Goal: Information Seeking & Learning: Learn about a topic

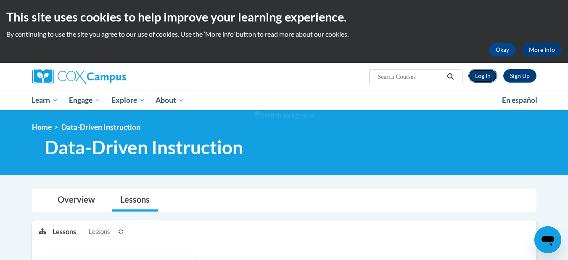
click at [485, 78] on link "Log In" at bounding box center [483, 75] width 29 height 13
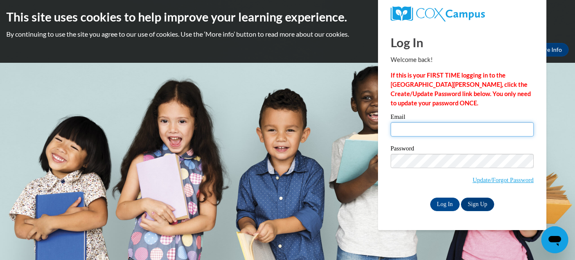
click at [413, 134] on input "Email" at bounding box center [461, 129] width 143 height 14
type input "ahodges@spanola.net"
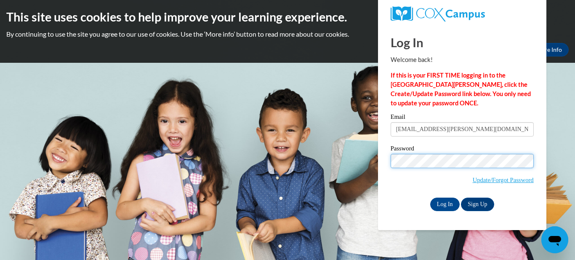
click at [430, 197] on input "Log In" at bounding box center [444, 203] width 29 height 13
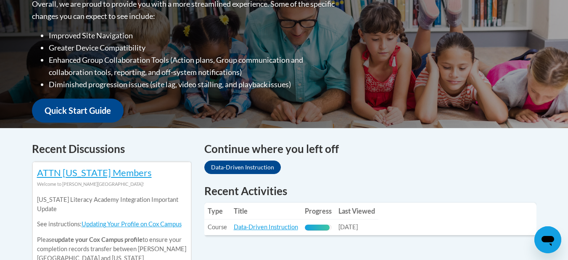
scroll to position [231, 0]
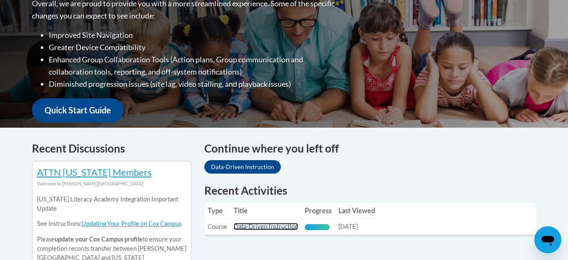
click at [272, 228] on link "Data-Driven Instruction" at bounding box center [266, 226] width 64 height 7
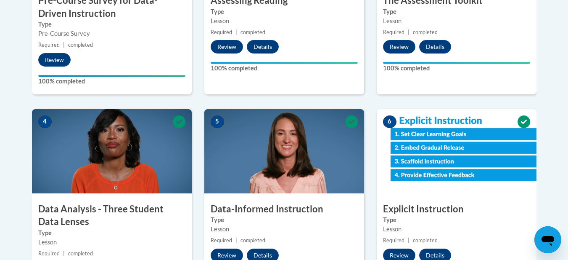
scroll to position [422, 0]
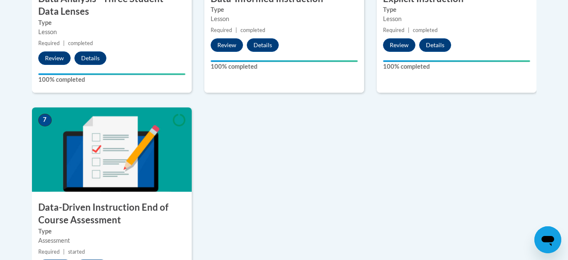
click at [82, 149] on img at bounding box center [112, 149] width 160 height 84
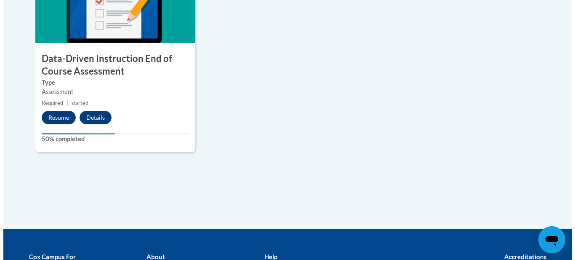
scroll to position [741, 0]
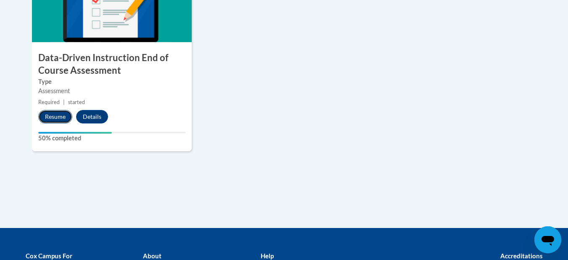
click at [61, 122] on button "Resume" at bounding box center [55, 116] width 34 height 13
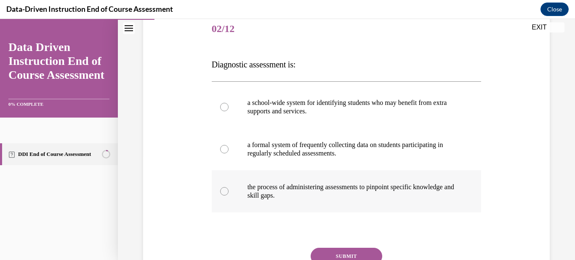
scroll to position [105, 0]
click at [313, 193] on p "the process of administering assessments to pinpoint specific knowledge and ski…" at bounding box center [353, 190] width 213 height 17
click at [228, 193] on input "the process of administering assessments to pinpoint specific knowledge and ski…" at bounding box center [224, 190] width 8 height 8
radio input "true"
click at [350, 250] on button "SUBMIT" at bounding box center [346, 255] width 72 height 17
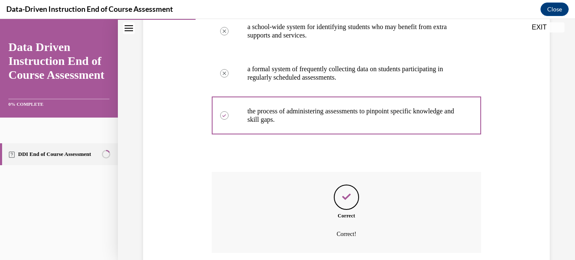
scroll to position [246, 0]
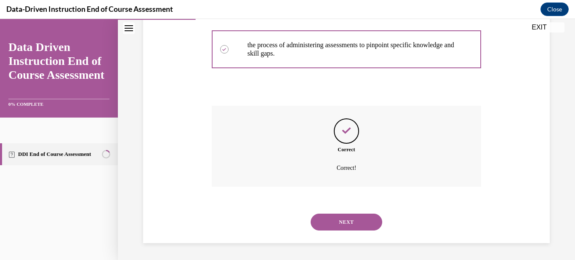
click at [340, 216] on button "NEXT" at bounding box center [346, 221] width 72 height 17
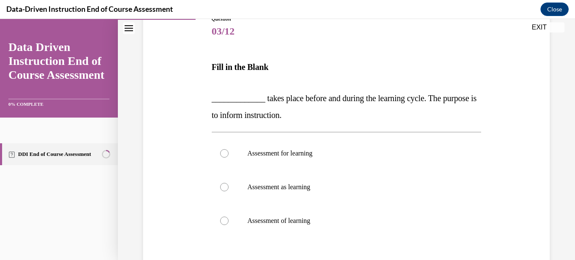
scroll to position [102, 0]
click at [320, 189] on p "Assessment as learning" at bounding box center [353, 186] width 213 height 8
click at [228, 189] on input "Assessment as learning" at bounding box center [224, 186] width 8 height 8
radio input "true"
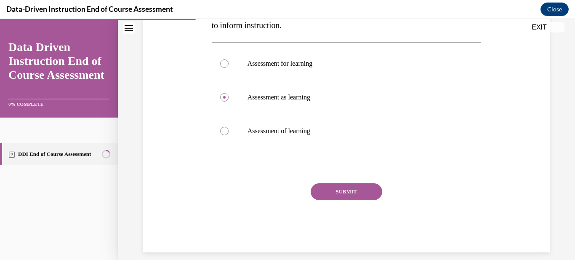
click at [339, 188] on button "SUBMIT" at bounding box center [346, 191] width 72 height 17
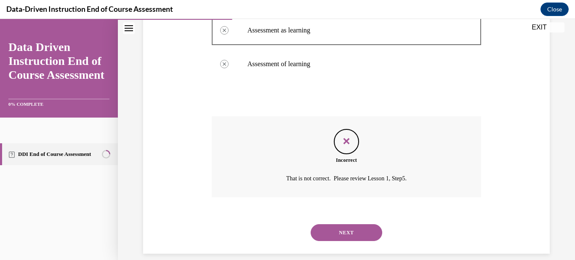
scroll to position [269, 0]
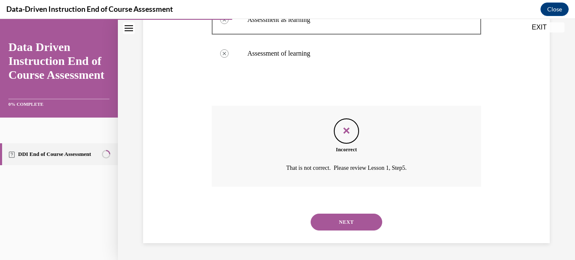
click at [327, 230] on div "NEXT" at bounding box center [347, 222] width 270 height 34
click at [345, 219] on button "NEXT" at bounding box center [346, 221] width 72 height 17
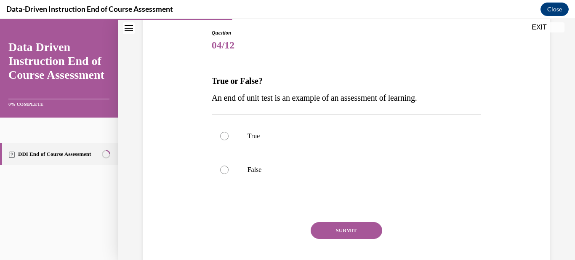
scroll to position [88, 0]
click at [289, 129] on label "True" at bounding box center [347, 136] width 270 height 34
click at [228, 131] on input "True" at bounding box center [224, 135] width 8 height 8
radio input "true"
click at [349, 225] on button "SUBMIT" at bounding box center [346, 229] width 72 height 17
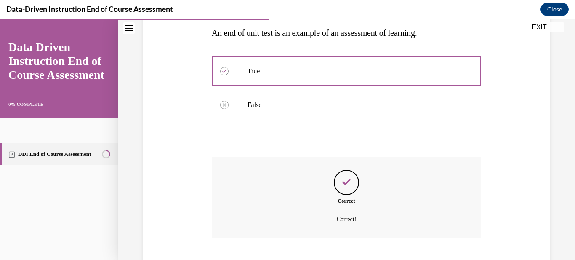
scroll to position [204, 0]
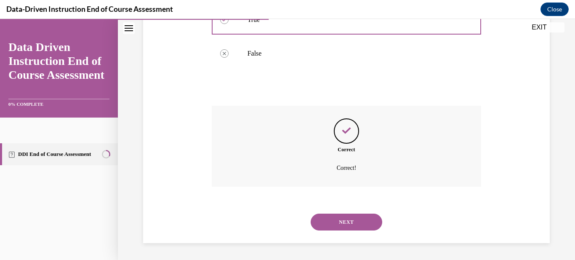
click at [358, 221] on button "NEXT" at bounding box center [346, 221] width 72 height 17
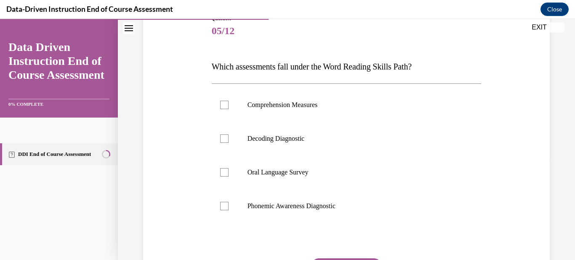
scroll to position [103, 0]
click at [327, 143] on label "Decoding Diagnostic" at bounding box center [347, 138] width 270 height 34
click at [228, 142] on input "Decoding Diagnostic" at bounding box center [224, 138] width 8 height 8
checkbox input "true"
click at [299, 201] on p "Phonemic Awareness Diagnostic" at bounding box center [353, 205] width 213 height 8
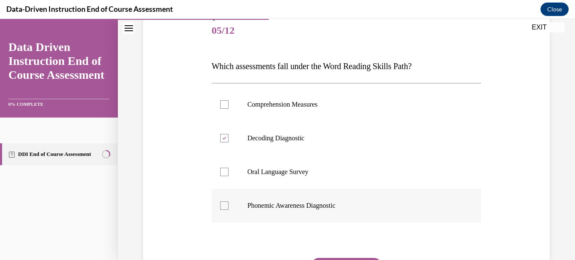
click at [228, 201] on input "Phonemic Awareness Diagnostic" at bounding box center [224, 205] width 8 height 8
checkbox input "true"
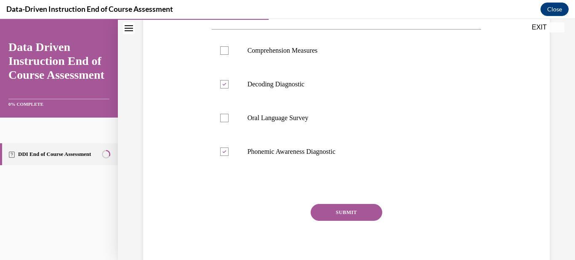
click at [348, 205] on button "SUBMIT" at bounding box center [346, 212] width 72 height 17
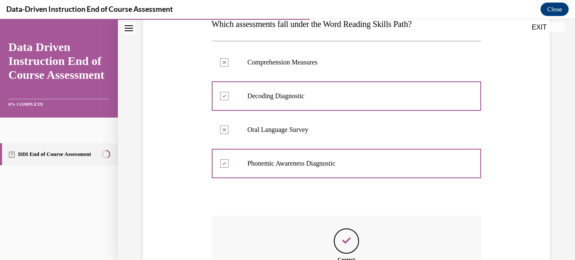
scroll to position [254, 0]
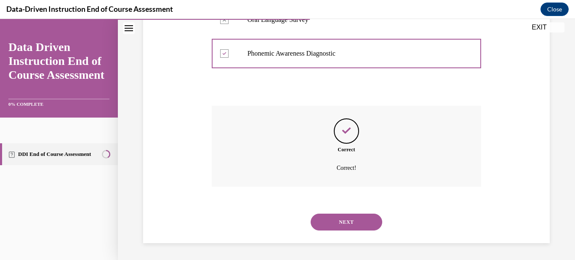
click at [331, 218] on button "NEXT" at bounding box center [346, 221] width 72 height 17
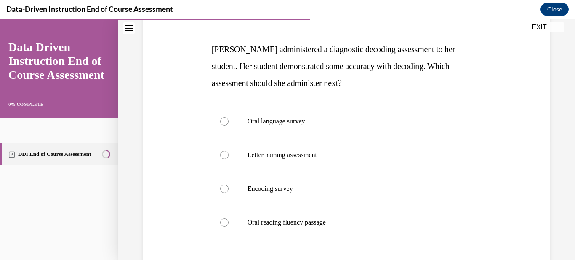
scroll to position [120, 0]
click at [324, 193] on label "Encoding survey" at bounding box center [347, 188] width 270 height 34
click at [228, 192] on input "Encoding survey" at bounding box center [224, 188] width 8 height 8
radio input "true"
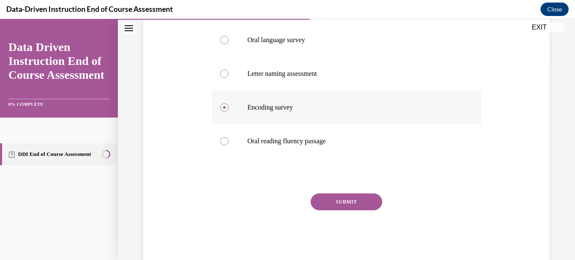
click at [324, 193] on button "SUBMIT" at bounding box center [346, 201] width 72 height 17
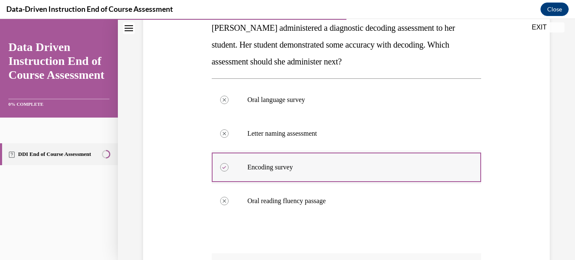
scroll to position [288, 0]
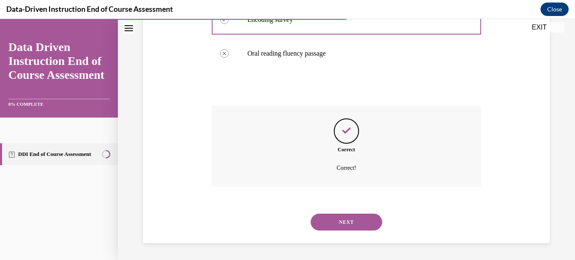
click at [359, 224] on button "NEXT" at bounding box center [346, 221] width 72 height 17
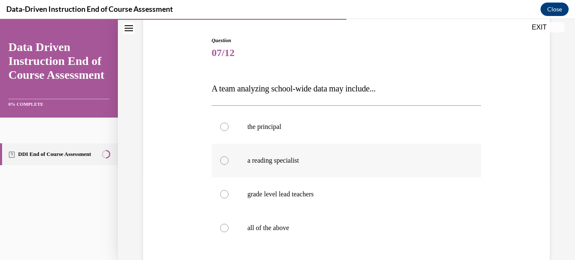
scroll to position [128, 0]
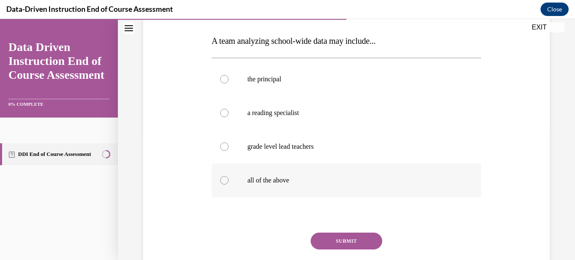
click at [346, 167] on label "all of the above" at bounding box center [347, 180] width 270 height 34
click at [228, 176] on input "all of the above" at bounding box center [224, 180] width 8 height 8
radio input "true"
click at [333, 245] on button "SUBMIT" at bounding box center [346, 240] width 72 height 17
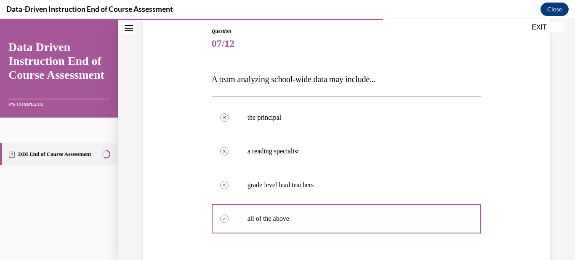
scroll to position [254, 0]
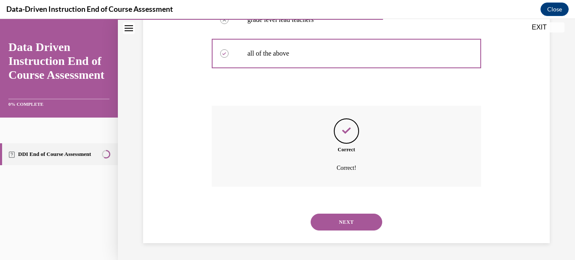
click at [337, 222] on button "NEXT" at bounding box center [346, 221] width 72 height 17
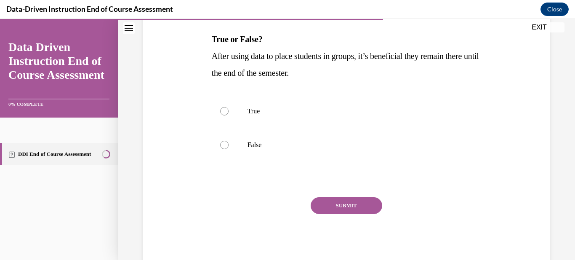
scroll to position [126, 0]
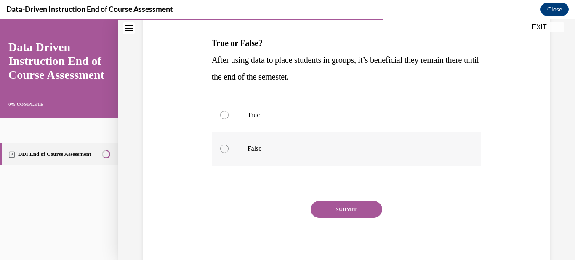
click at [230, 141] on label "False" at bounding box center [347, 149] width 270 height 34
click at [228, 144] on input "False" at bounding box center [224, 148] width 8 height 8
radio input "true"
click at [326, 208] on button "SUBMIT" at bounding box center [346, 209] width 72 height 17
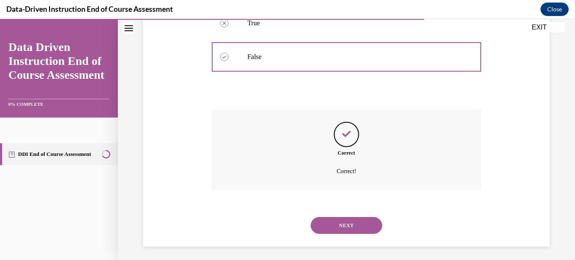
scroll to position [221, 0]
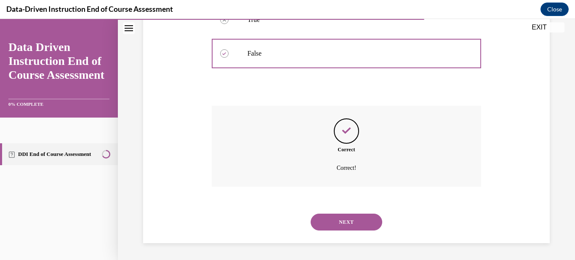
click at [334, 225] on button "NEXT" at bounding box center [346, 221] width 72 height 17
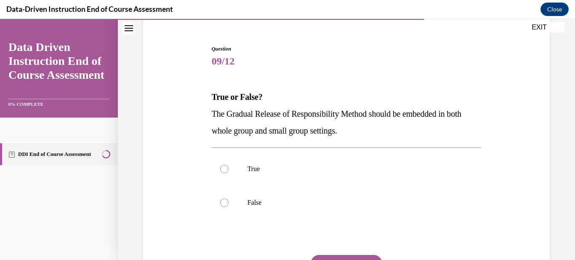
scroll to position [75, 0]
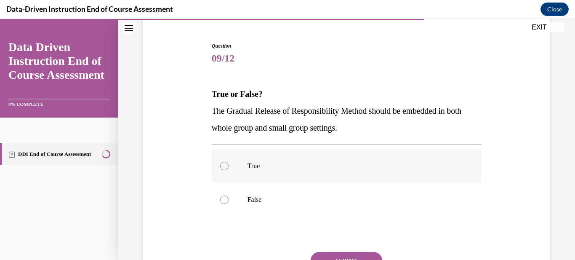
click at [244, 164] on label "True" at bounding box center [347, 166] width 270 height 34
click at [228, 164] on input "True" at bounding box center [224, 166] width 8 height 8
radio input "true"
click at [328, 254] on button "SUBMIT" at bounding box center [346, 260] width 72 height 17
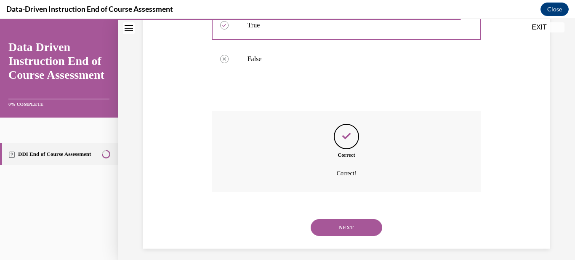
scroll to position [221, 0]
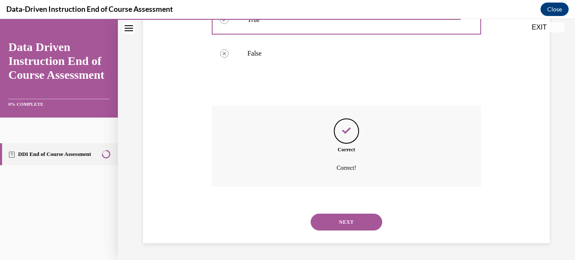
click at [350, 228] on button "NEXT" at bounding box center [346, 221] width 72 height 17
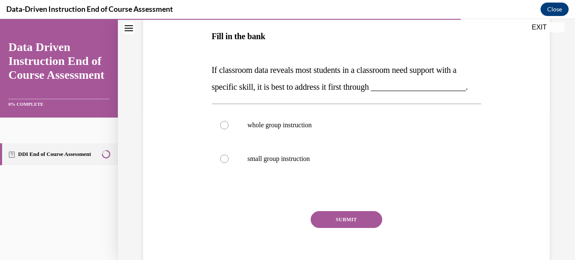
scroll to position [146, 0]
click at [295, 130] on p "whole group instruction" at bounding box center [353, 125] width 213 height 8
click at [228, 130] on input "whole group instruction" at bounding box center [224, 125] width 8 height 8
radio input "true"
click at [323, 228] on button "SUBMIT" at bounding box center [346, 219] width 72 height 17
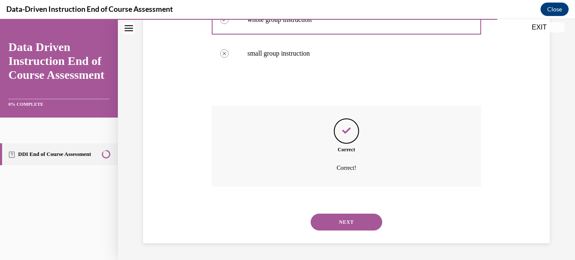
scroll to position [269, 0]
click at [342, 223] on button "NEXT" at bounding box center [346, 221] width 72 height 17
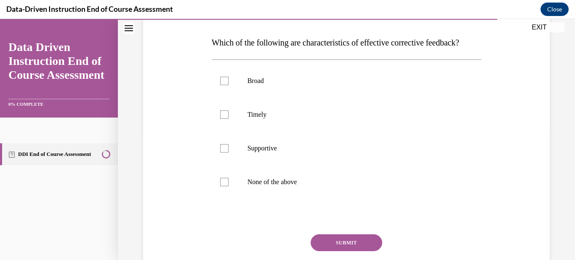
scroll to position [127, 0]
click at [311, 131] on label "Timely" at bounding box center [347, 114] width 270 height 34
click at [228, 118] on input "Timely" at bounding box center [224, 114] width 8 height 8
checkbox input "true"
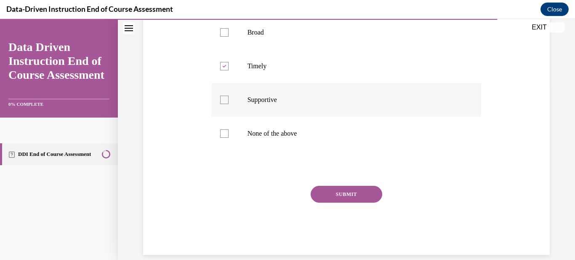
scroll to position [175, 0]
click at [268, 103] on p "Supportive" at bounding box center [353, 99] width 213 height 8
click at [228, 103] on input "Supportive" at bounding box center [224, 99] width 8 height 8
checkbox input "true"
drag, startPoint x: 350, startPoint y: 220, endPoint x: 353, endPoint y: 212, distance: 8.0
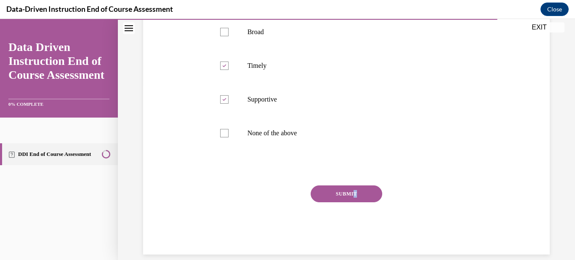
click at [353, 212] on div "SUBMIT" at bounding box center [347, 206] width 270 height 42
click at [353, 202] on button "SUBMIT" at bounding box center [346, 193] width 72 height 17
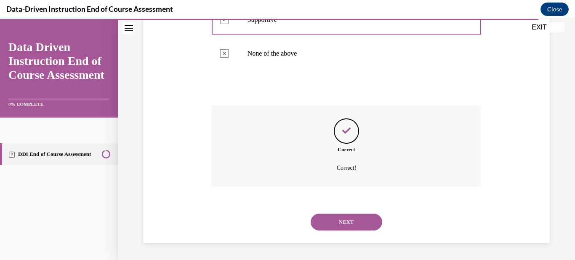
scroll to position [271, 0]
click at [331, 225] on button "NEXT" at bounding box center [346, 221] width 72 height 17
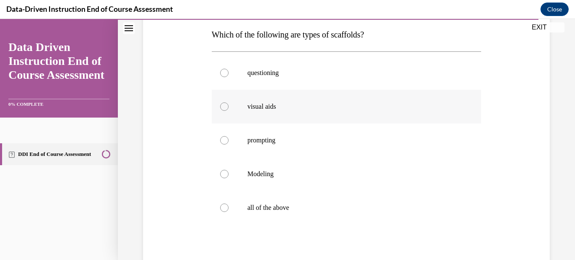
scroll to position [135, 0]
click at [293, 204] on p "all of the above" at bounding box center [353, 206] width 213 height 8
click at [228, 204] on input "all of the above" at bounding box center [224, 206] width 8 height 8
radio input "true"
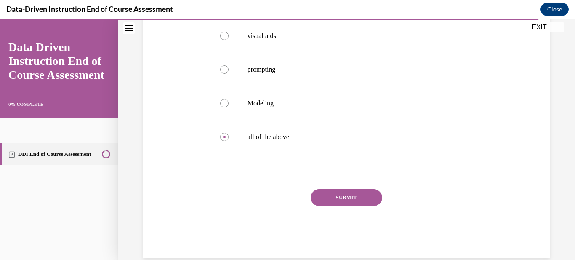
click at [337, 193] on button "SUBMIT" at bounding box center [346, 197] width 72 height 17
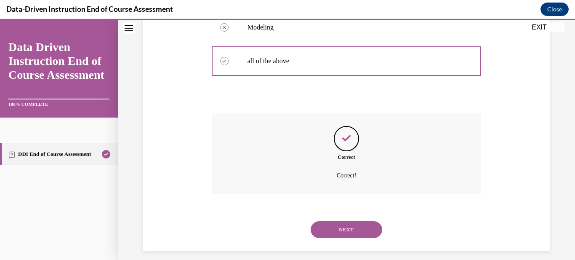
scroll to position [288, 0]
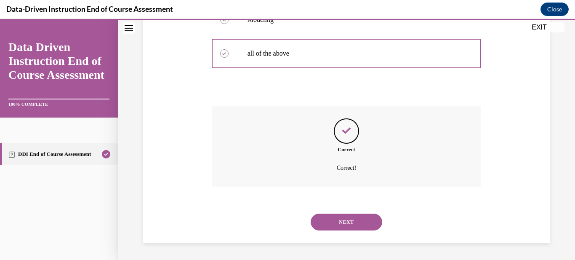
click at [334, 216] on button "NEXT" at bounding box center [346, 221] width 72 height 17
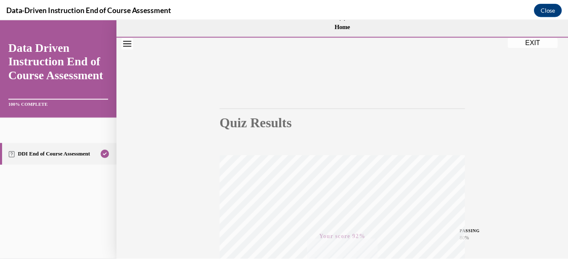
scroll to position [191, 0]
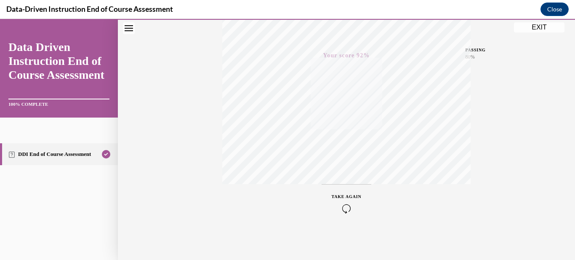
click at [532, 30] on button "EXIT" at bounding box center [539, 27] width 50 height 10
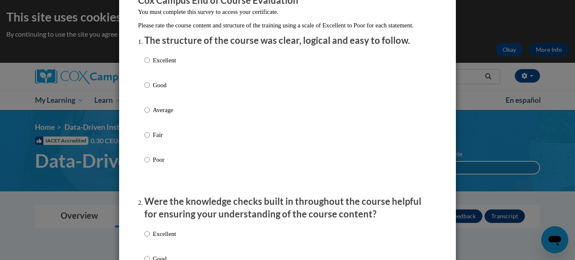
scroll to position [85, 0]
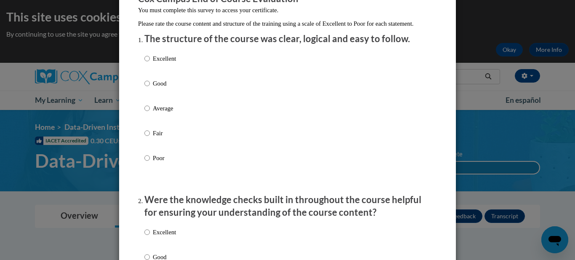
click at [191, 56] on li "The structure of the course was clear, logical and easy to follow. Excellent Go…" at bounding box center [287, 109] width 286 height 154
click at [160, 63] on p "Excellent" at bounding box center [164, 58] width 23 height 9
click at [150, 63] on input "Excellent" at bounding box center [146, 58] width 5 height 9
radio input "true"
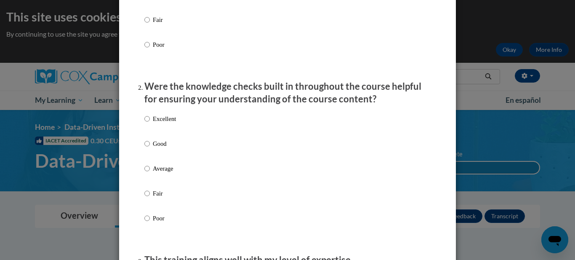
click at [153, 123] on p "Excellent" at bounding box center [164, 118] width 23 height 9
click at [150, 123] on input "Excellent" at bounding box center [146, 118] width 5 height 9
radio input "true"
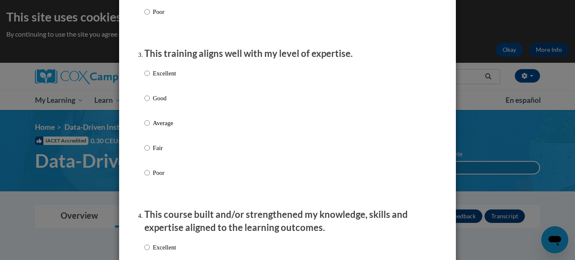
scroll to position [405, 0]
click at [156, 77] on p "Excellent" at bounding box center [164, 72] width 23 height 9
click at [150, 77] on input "Excellent" at bounding box center [146, 72] width 5 height 9
radio input "true"
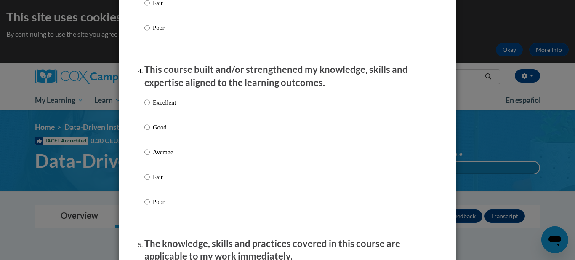
scroll to position [549, 0]
click at [153, 106] on p "Excellent" at bounding box center [164, 101] width 23 height 9
click at [149, 106] on input "Excellent" at bounding box center [146, 101] width 5 height 9
radio input "true"
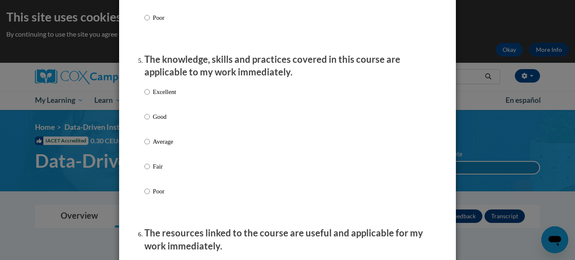
click at [154, 105] on label "Excellent" at bounding box center [160, 98] width 32 height 23
click at [150, 96] on input "Excellent" at bounding box center [146, 91] width 5 height 9
radio input "true"
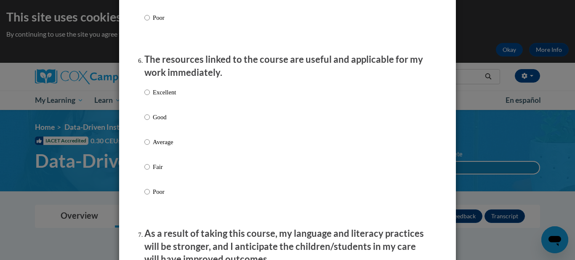
scroll to position [907, 0]
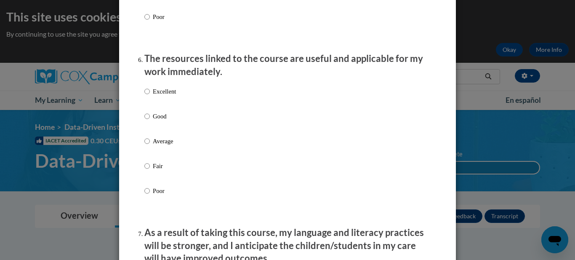
click at [154, 105] on label "Excellent" at bounding box center [160, 98] width 32 height 23
click at [150, 96] on input "Excellent" at bounding box center [146, 91] width 5 height 9
radio input "true"
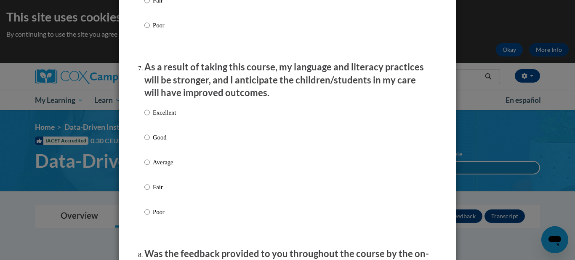
scroll to position [1073, 0]
click at [158, 117] on p "Excellent" at bounding box center [164, 111] width 23 height 9
click at [150, 117] on input "Excellent" at bounding box center [146, 111] width 5 height 9
radio input "true"
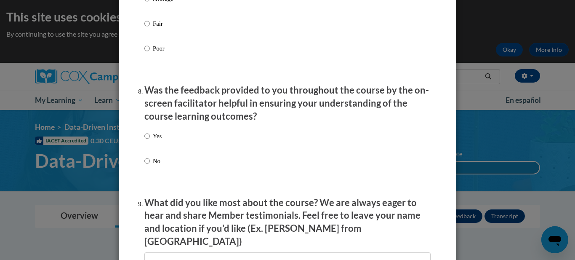
scroll to position [1246, 0]
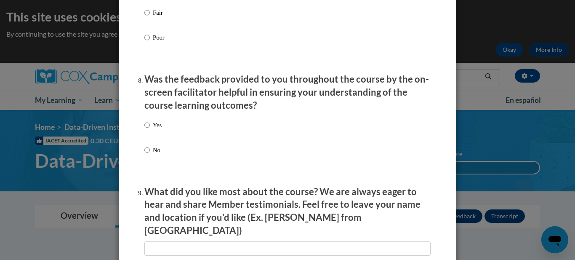
click at [148, 133] on label "Yes" at bounding box center [152, 131] width 17 height 23
click at [148, 130] on input "Yes" at bounding box center [146, 124] width 5 height 9
radio input "true"
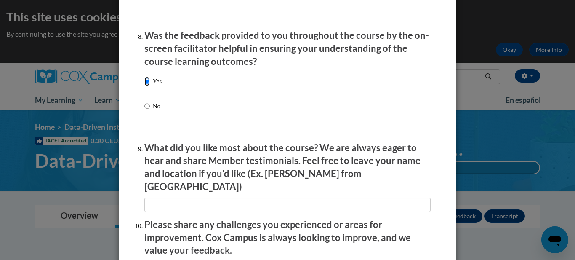
scroll to position [1294, 0]
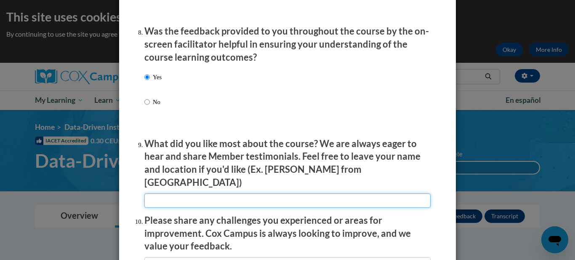
click at [186, 199] on input "textbox" at bounding box center [287, 200] width 286 height 14
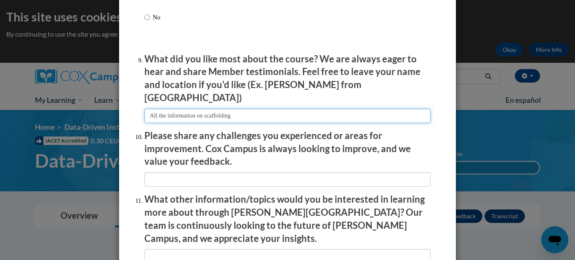
scroll to position [1379, 0]
type input "All the information on scaffolding"
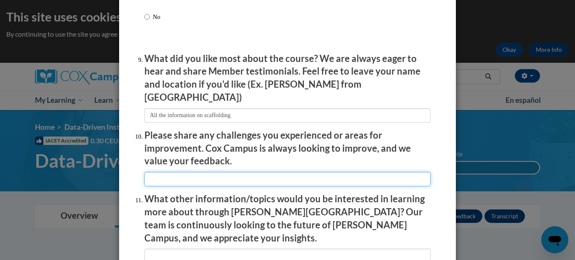
click at [212, 176] on input "textbox" at bounding box center [287, 179] width 286 height 14
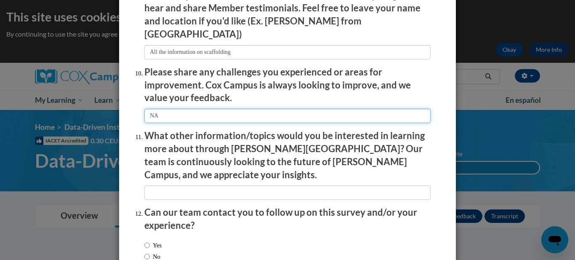
scroll to position [1443, 0]
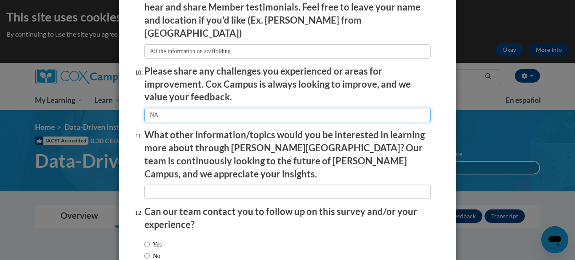
type input "NA"
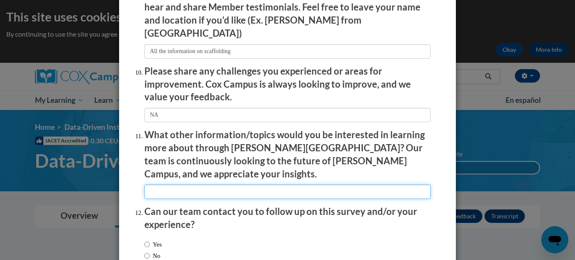
click at [205, 184] on input "textbox" at bounding box center [287, 191] width 286 height 14
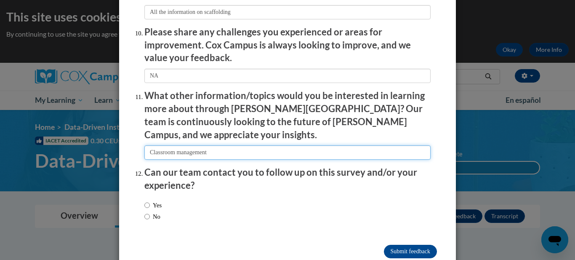
scroll to position [1483, 0]
type input "Classroom management"
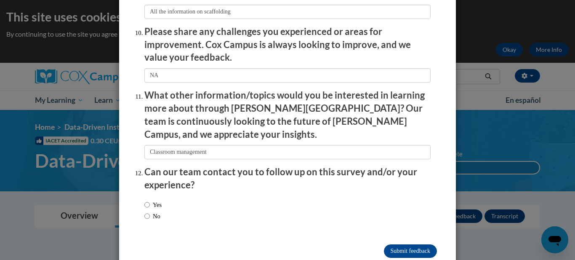
click at [151, 200] on label "Yes" at bounding box center [152, 204] width 17 height 9
click at [150, 200] on input "Yes" at bounding box center [146, 204] width 5 height 9
radio input "true"
click at [406, 244] on input "Submit feedback" at bounding box center [410, 250] width 53 height 13
